Goal: Navigation & Orientation: Find specific page/section

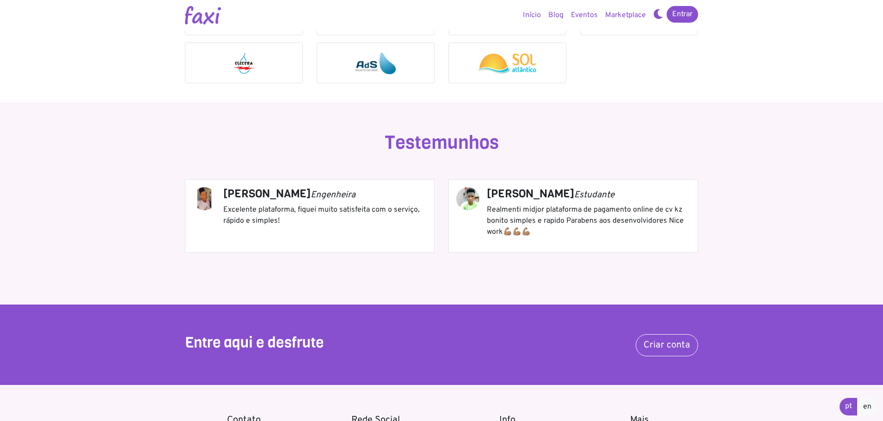
scroll to position [1017, 0]
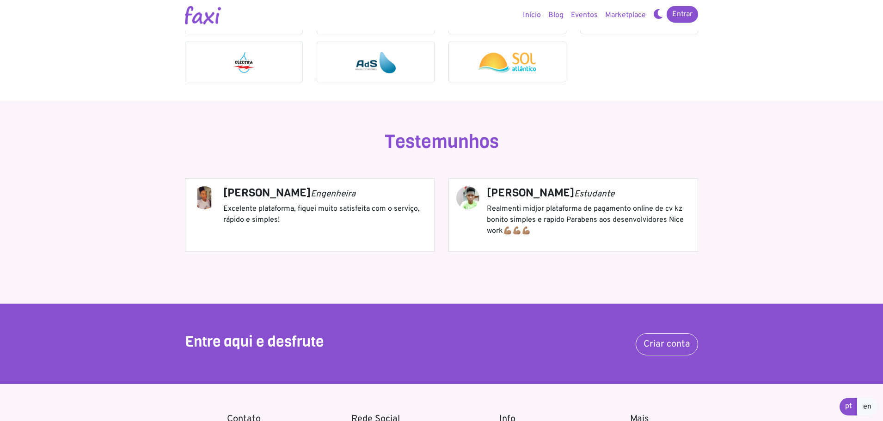
click at [613, 210] on p "Realmenti midjor plataforma de pagamento online de cv kz bonito simples e rapid…" at bounding box center [588, 219] width 203 height 33
click at [625, 221] on p "Realmenti midjor plataforma de pagamento online de cv kz bonito simples e rapid…" at bounding box center [588, 219] width 203 height 33
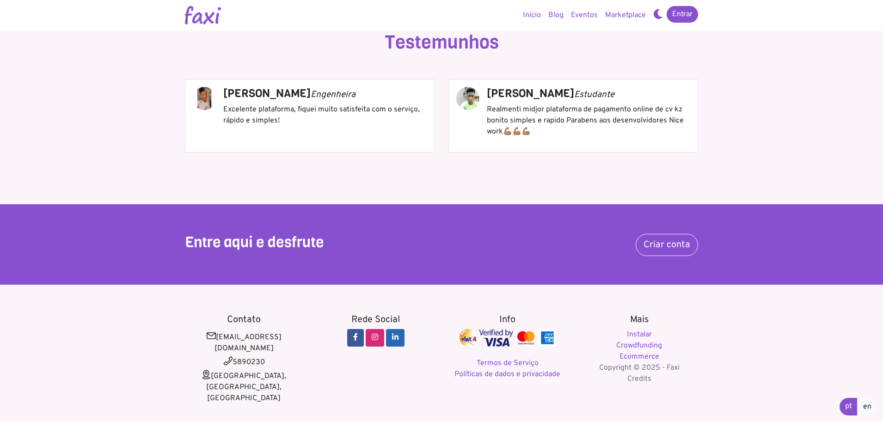
scroll to position [1117, 0]
click at [644, 348] on link "Crowdfunding" at bounding box center [639, 345] width 46 height 9
click at [551, 18] on link "Blog" at bounding box center [556, 15] width 23 height 18
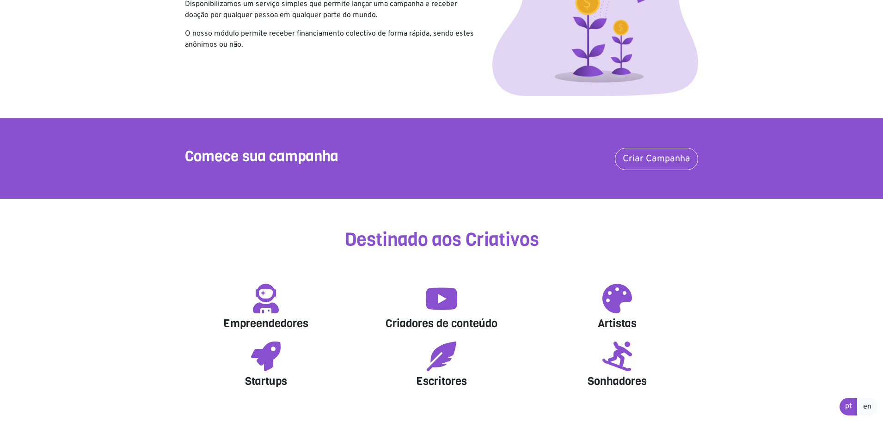
scroll to position [185, 0]
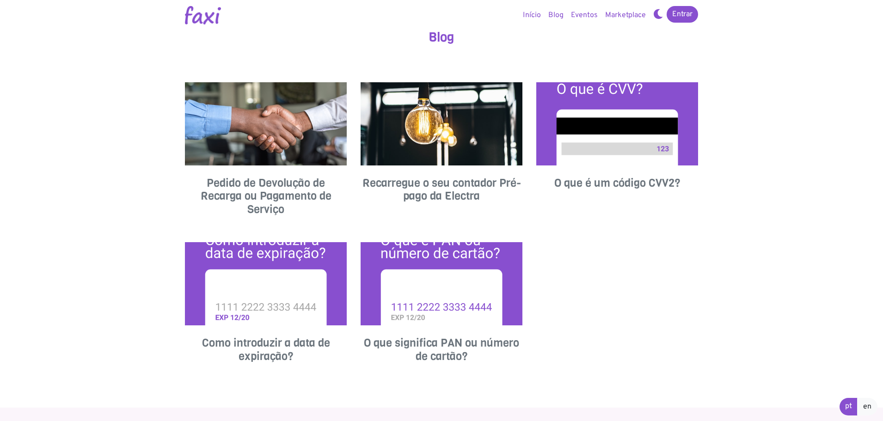
click at [313, 150] on img at bounding box center [266, 123] width 162 height 83
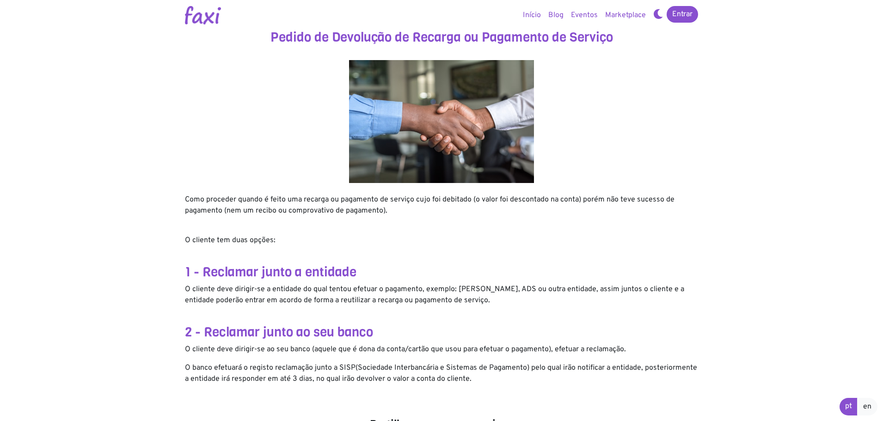
click at [599, 17] on link "Eventos" at bounding box center [584, 15] width 34 height 18
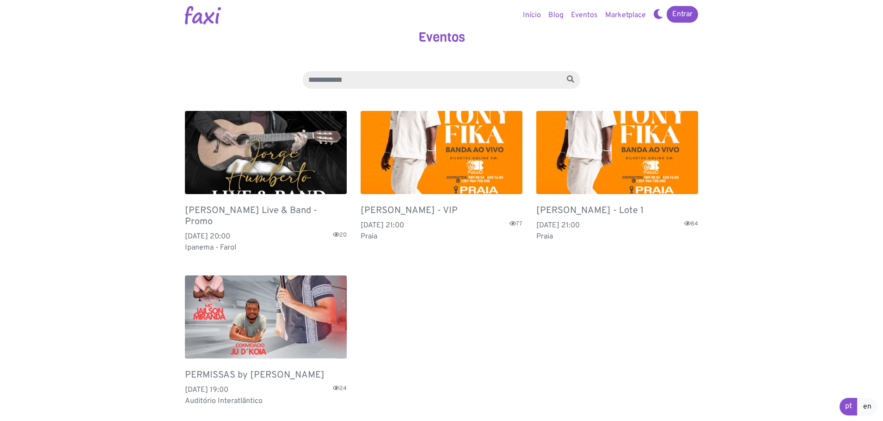
click at [540, 17] on link "Início" at bounding box center [531, 15] width 25 height 18
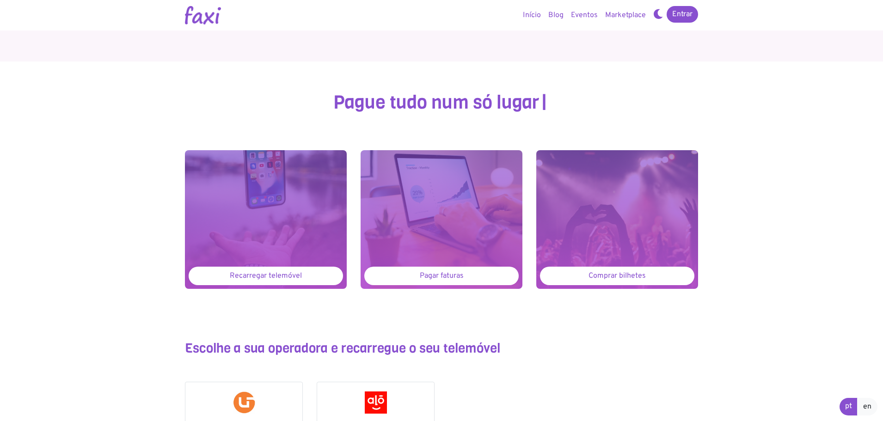
scroll to position [331, 0]
